Goal: Information Seeking & Learning: Learn about a topic

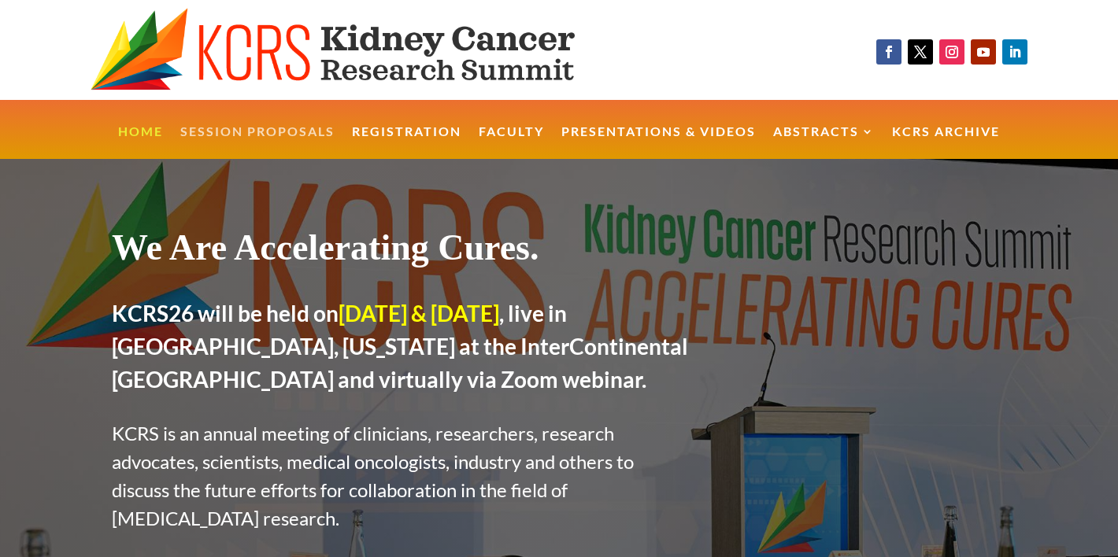
click at [283, 126] on link "Session Proposals" at bounding box center [257, 143] width 154 height 34
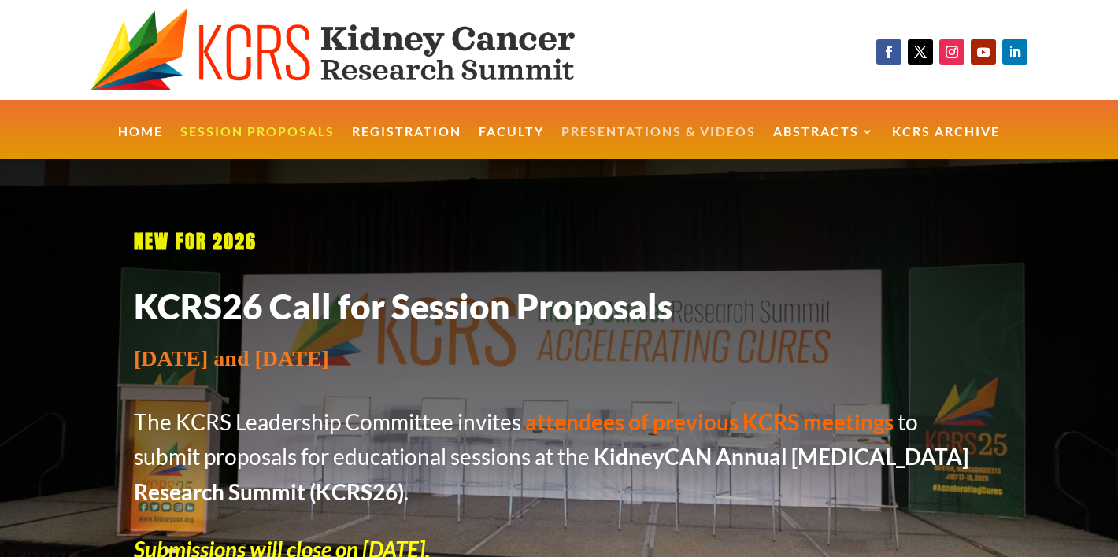
click at [672, 131] on link "Presentations & Videos" at bounding box center [658, 143] width 194 height 34
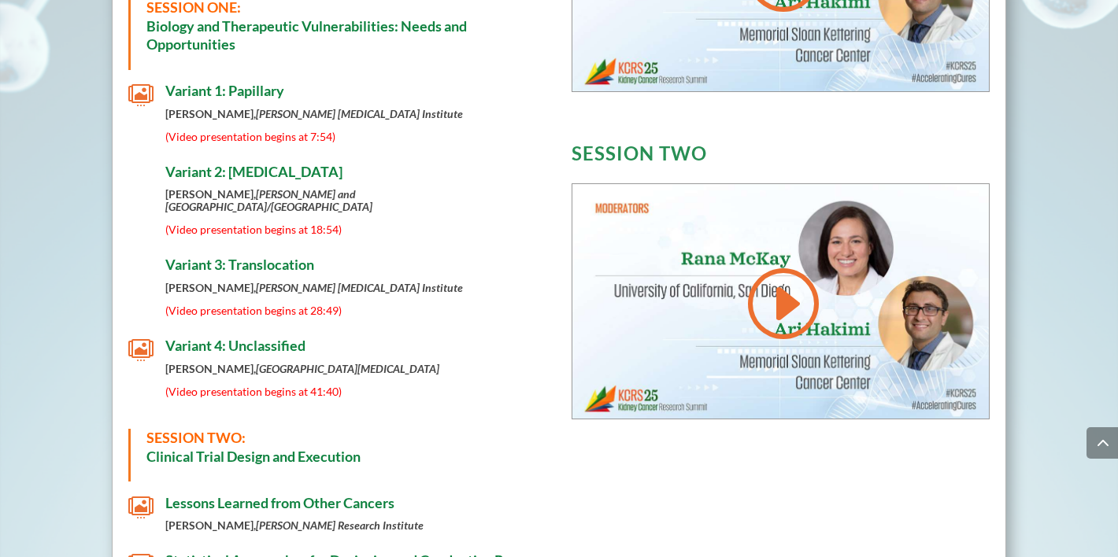
scroll to position [817, 0]
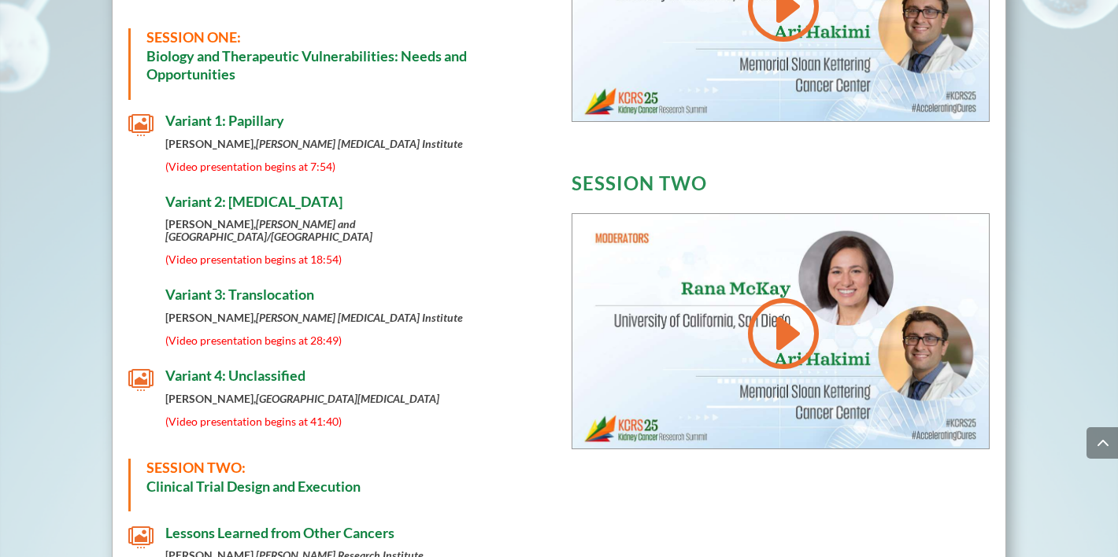
click at [257, 334] on span "(Video presentation begins at 28:49)" at bounding box center [253, 340] width 176 height 13
click at [275, 290] on span "Variant 3: Translocation" at bounding box center [239, 294] width 149 height 17
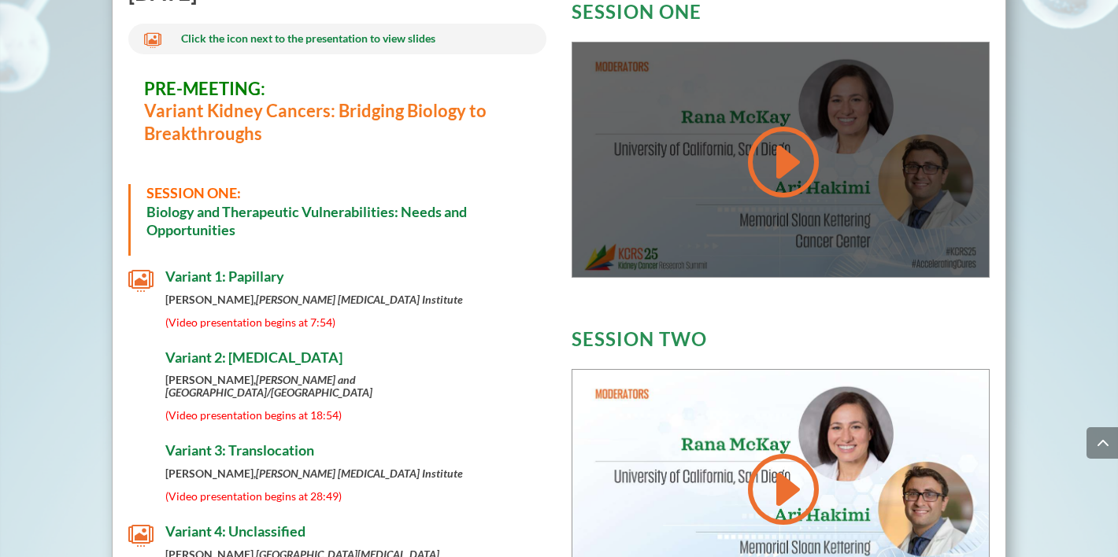
scroll to position [655, 0]
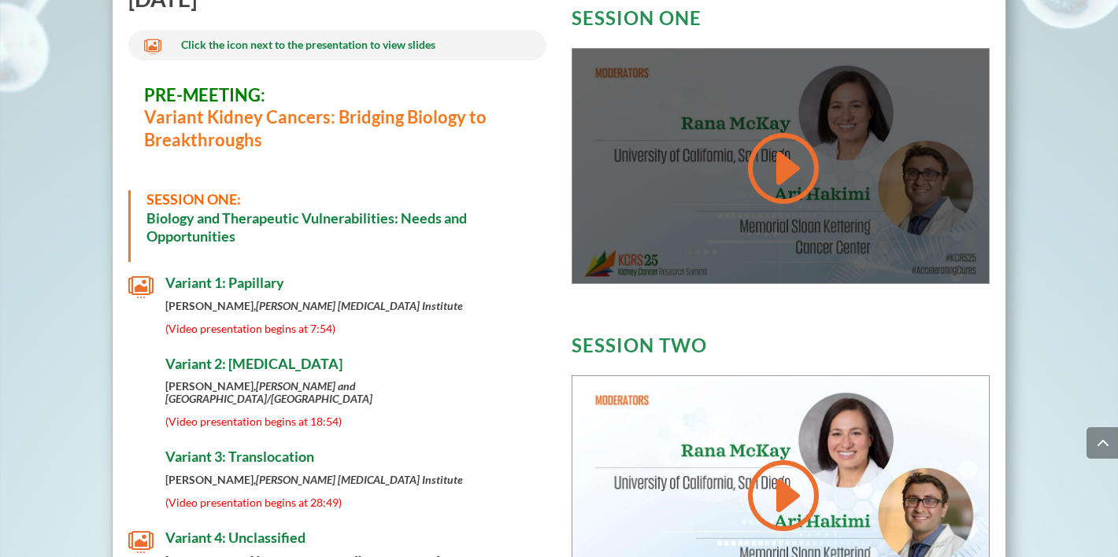
click at [785, 152] on link at bounding box center [781, 167] width 76 height 79
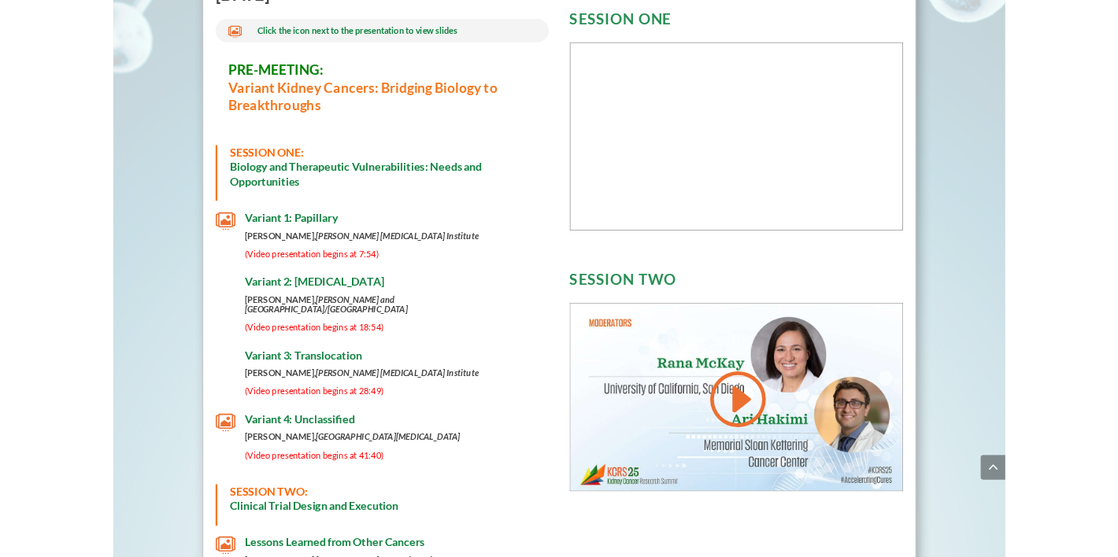
scroll to position [661, 0]
